Goal: Information Seeking & Learning: Learn about a topic

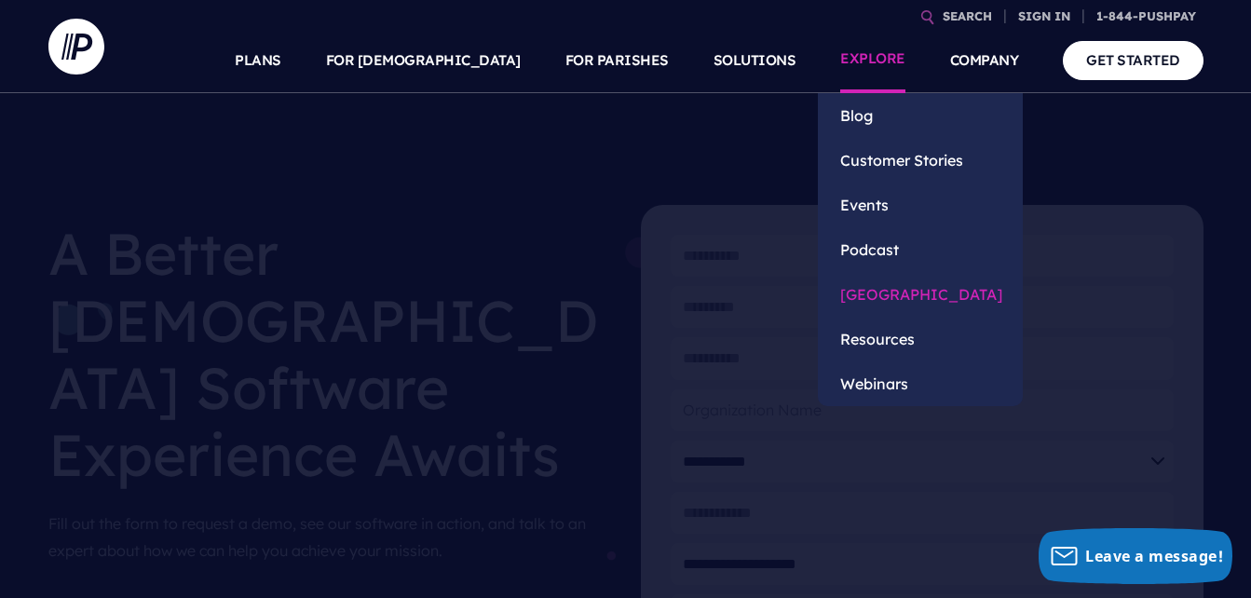
click at [874, 292] on link "[GEOGRAPHIC_DATA]" at bounding box center [920, 294] width 205 height 45
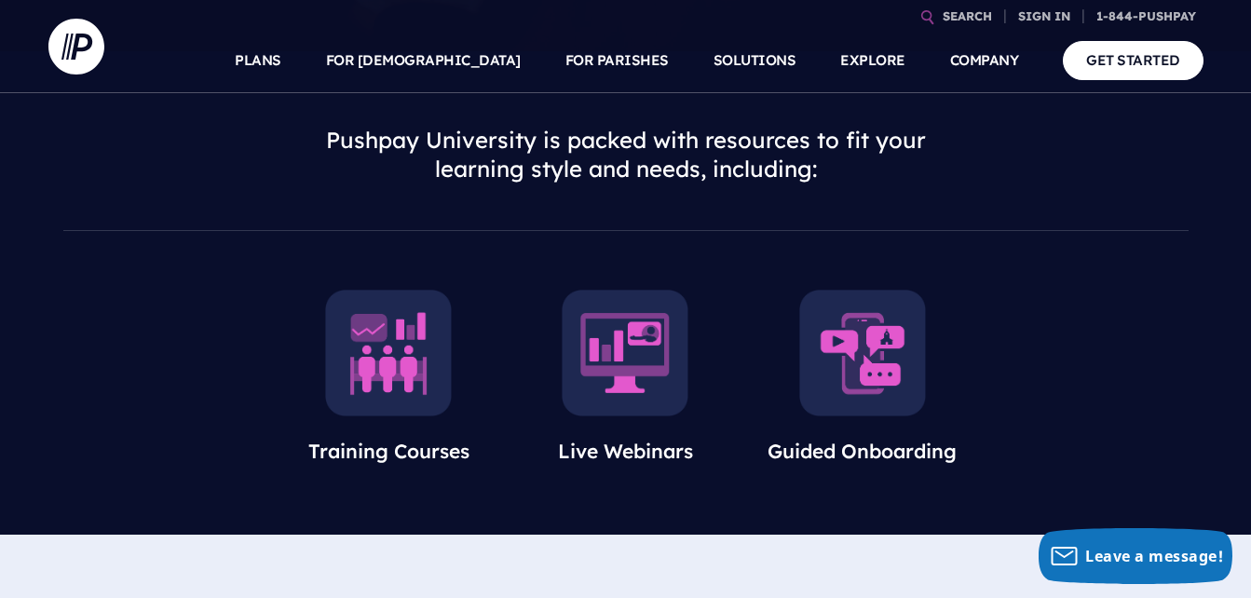
scroll to position [608, 0]
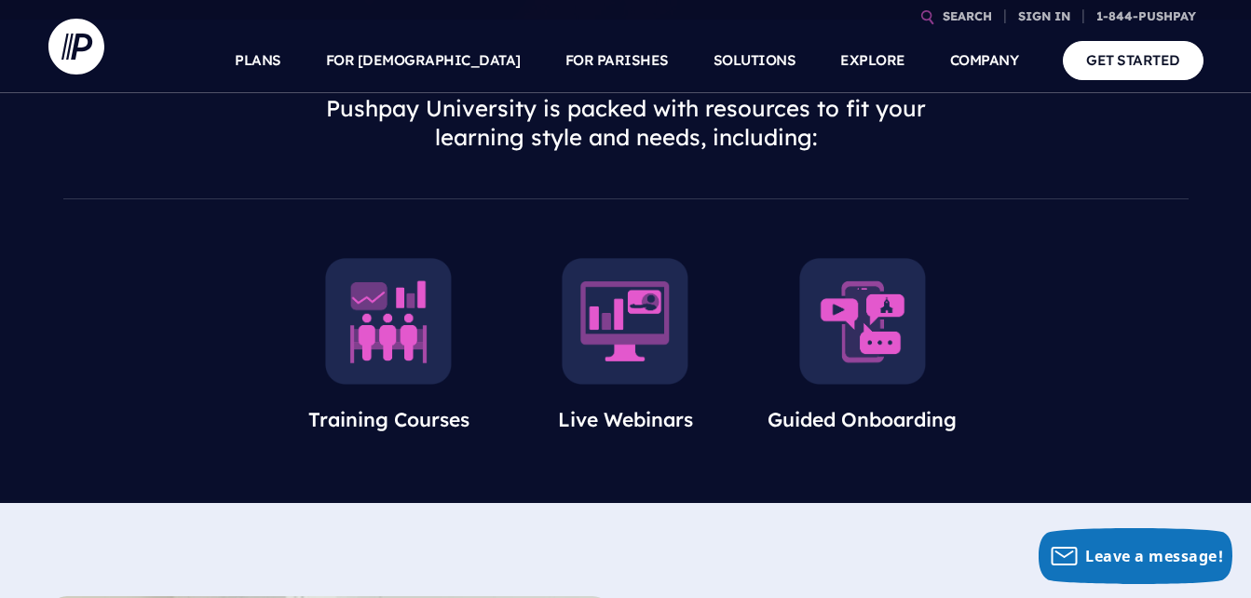
click at [422, 351] on img at bounding box center [388, 321] width 127 height 127
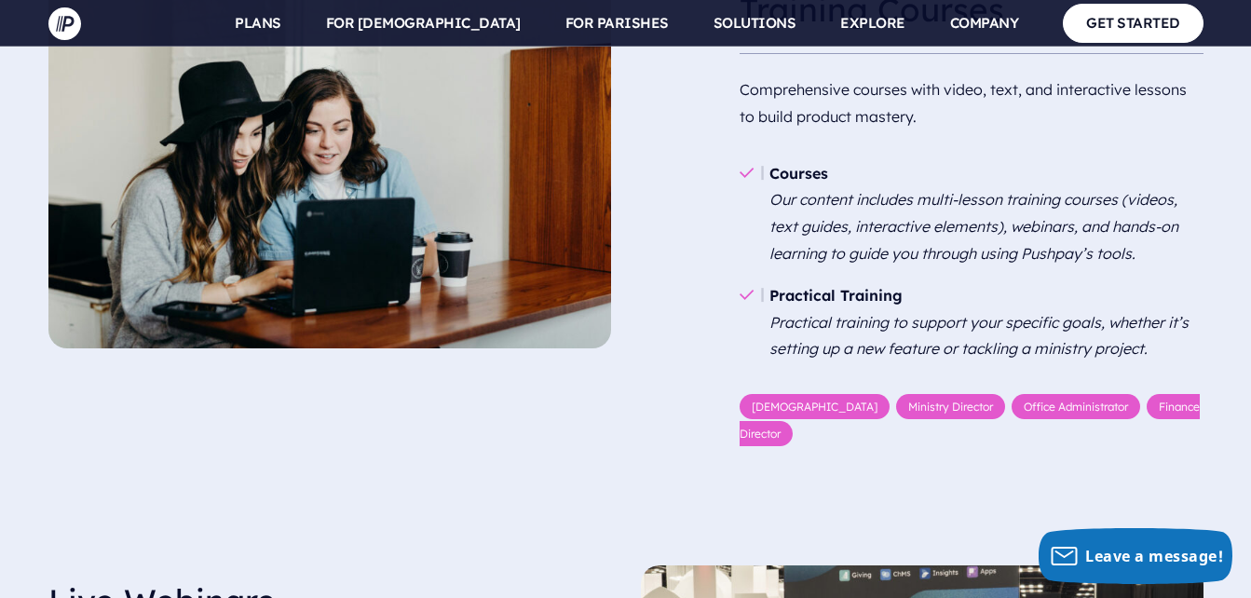
scroll to position [1242, 0]
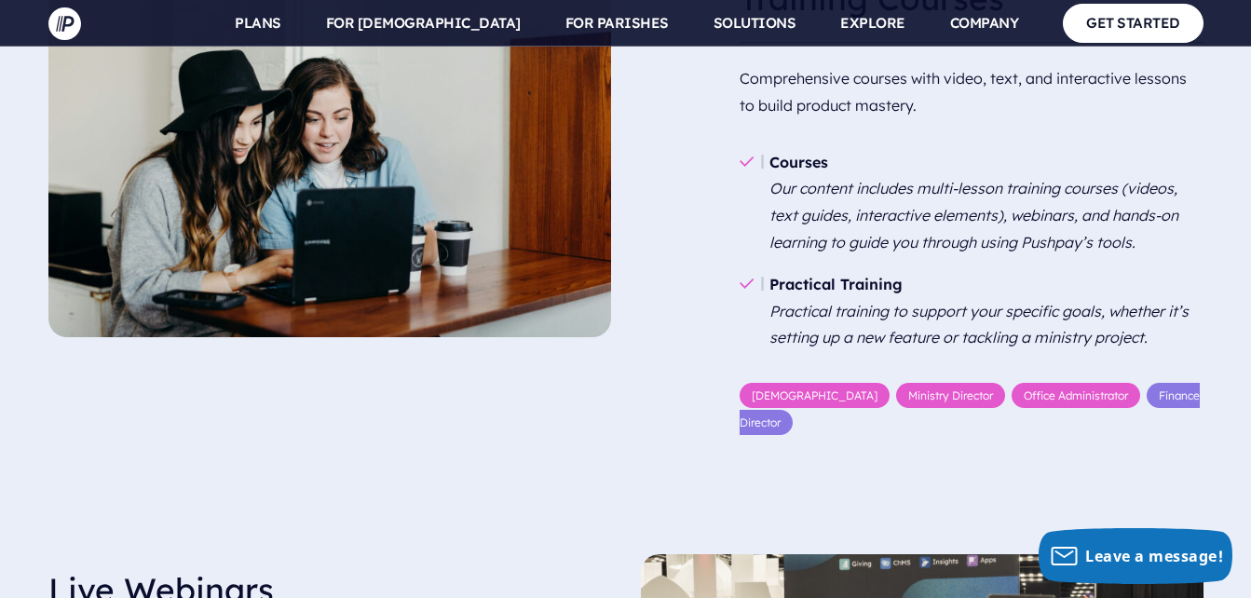
click at [1108, 398] on link "Finance Director" at bounding box center [970, 409] width 460 height 52
